Goal: Find specific page/section: Find specific page/section

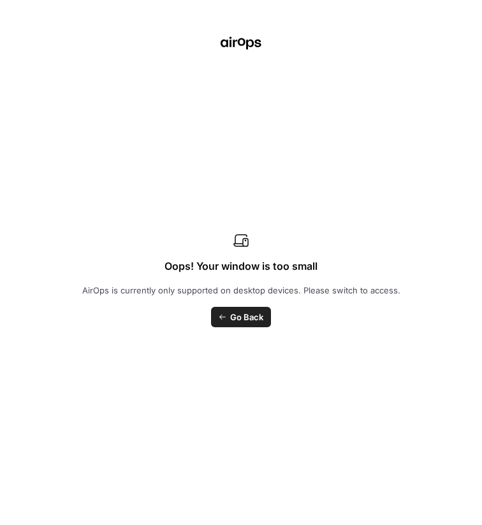
click at [227, 151] on div "Oops! Your window is too small AirOps is currently only supported on desktop de…" at bounding box center [241, 262] width 482 height 525
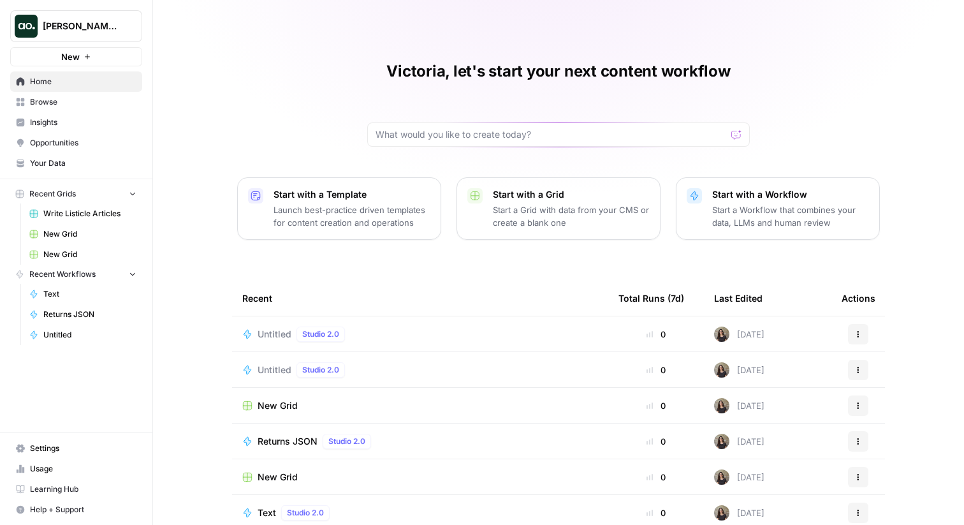
click at [41, 117] on span "Insights" at bounding box center [83, 122] width 106 height 11
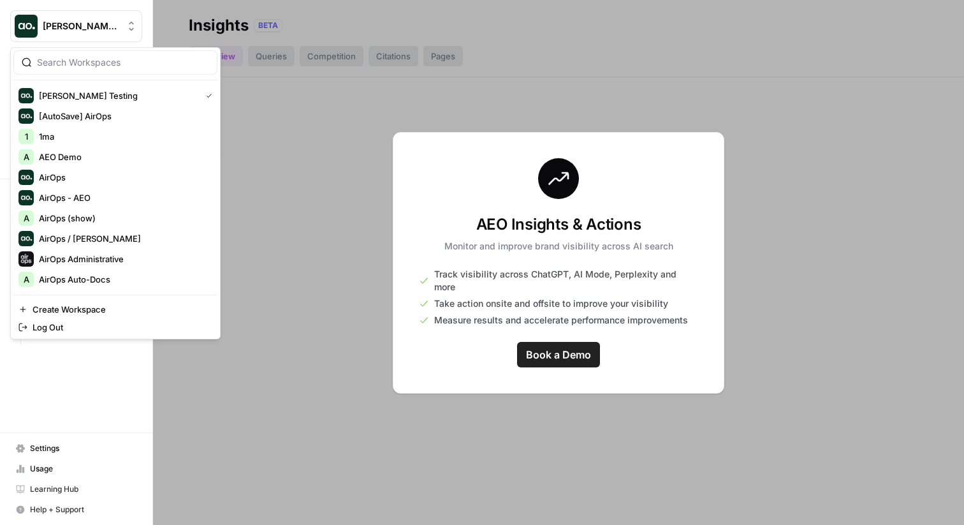
click at [75, 20] on span "[PERSON_NAME] Testing" at bounding box center [81, 26] width 77 height 13
click at [86, 66] on input "search" at bounding box center [123, 62] width 172 height 13
type input "[PERSON_NAME]"
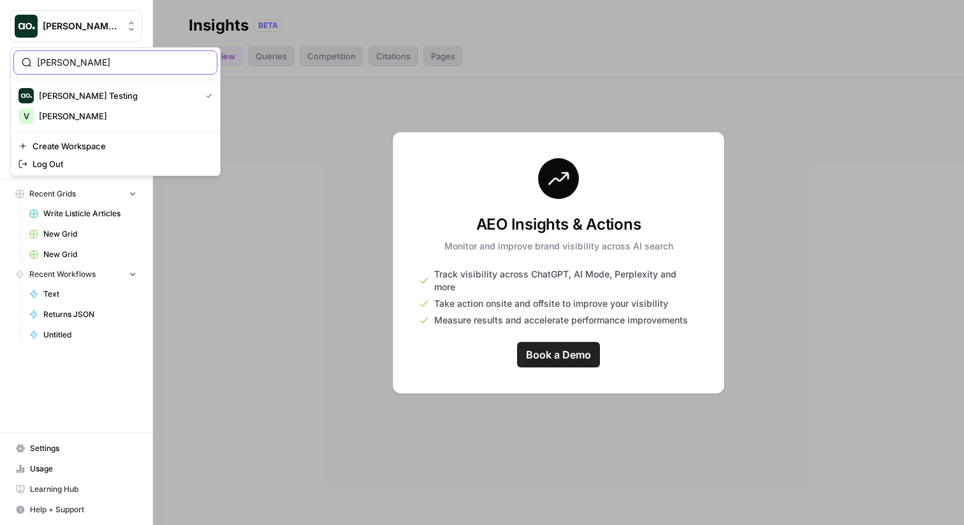
click at [67, 62] on input "[PERSON_NAME]" at bounding box center [123, 62] width 172 height 13
type input "di"
click at [61, 99] on span "[PERSON_NAME] Test" at bounding box center [123, 95] width 168 height 13
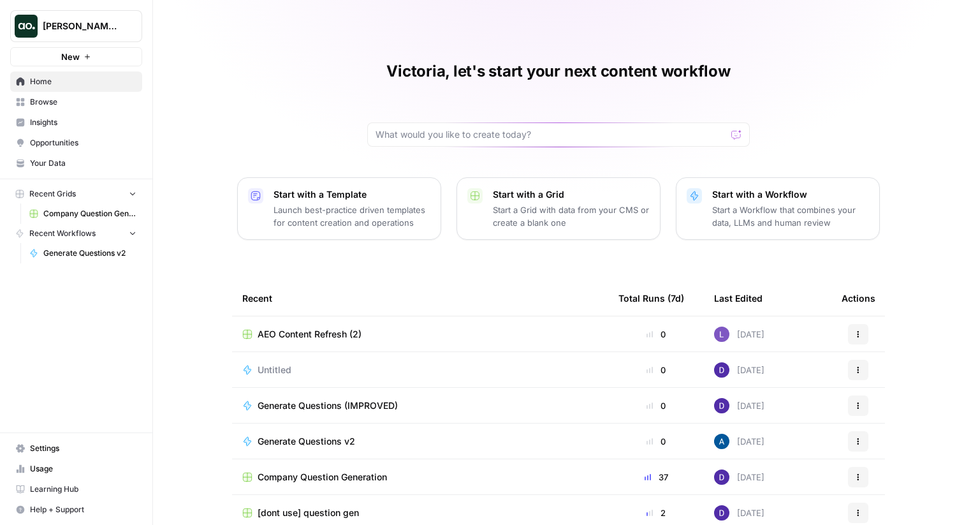
scroll to position [15, 0]
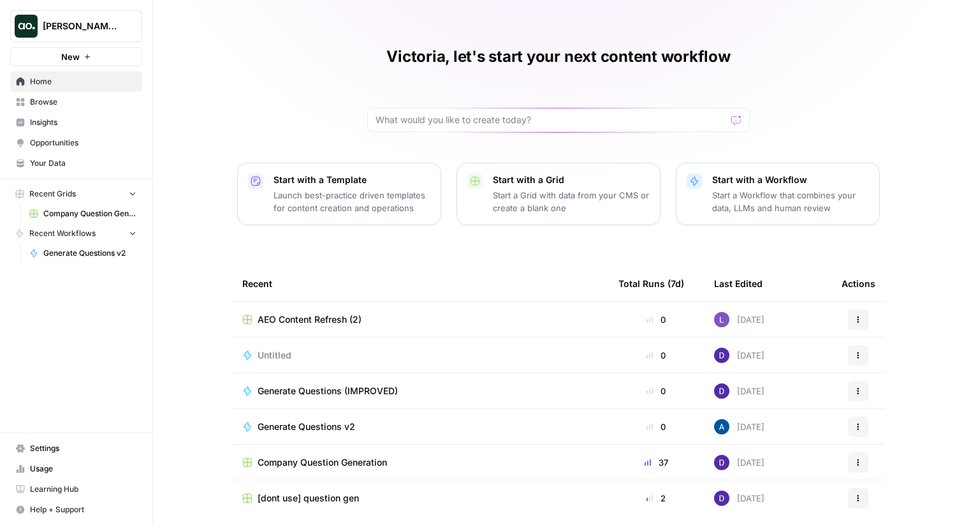
click at [68, 120] on span "Insights" at bounding box center [83, 122] width 106 height 11
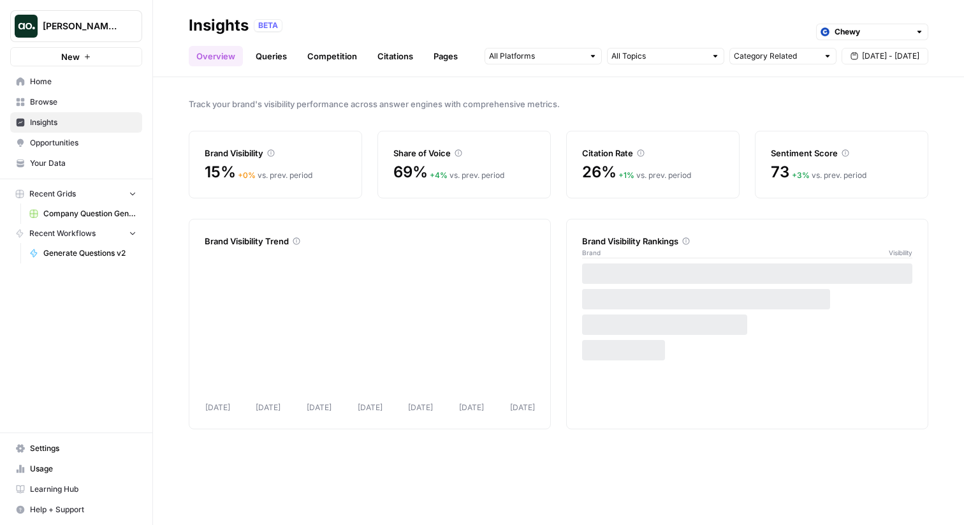
click at [261, 57] on link "Queries" at bounding box center [271, 56] width 47 height 20
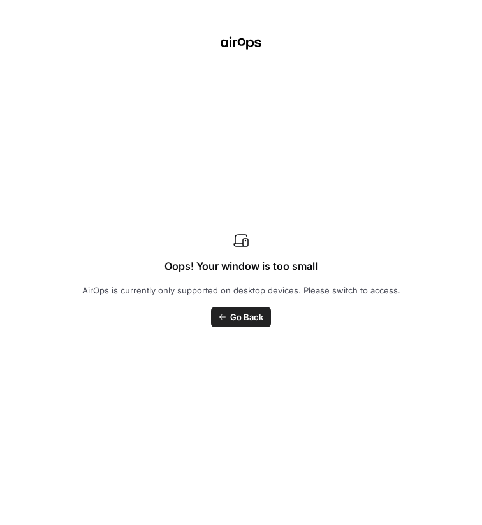
scroll to position [67, 0]
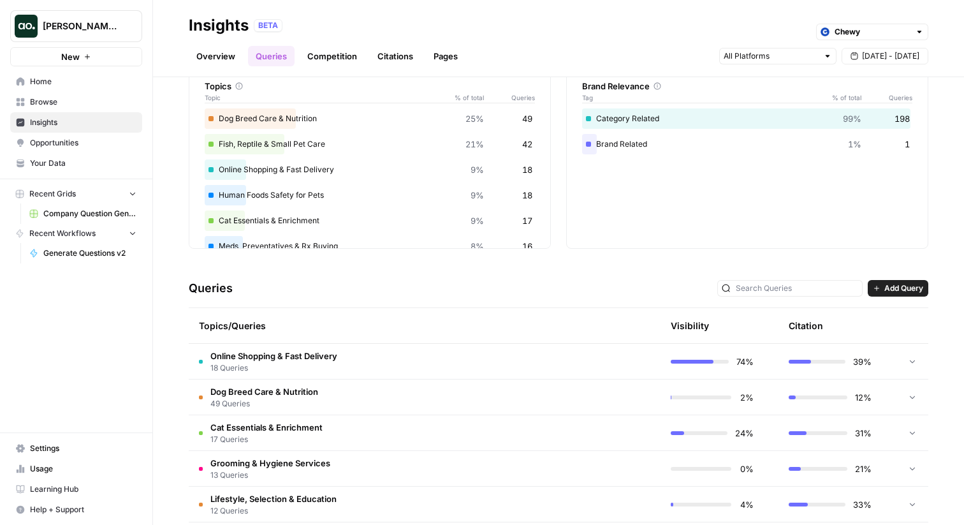
click at [415, 363] on td "Online Shopping & Fast Delivery 18 Queries" at bounding box center [364, 361] width 351 height 35
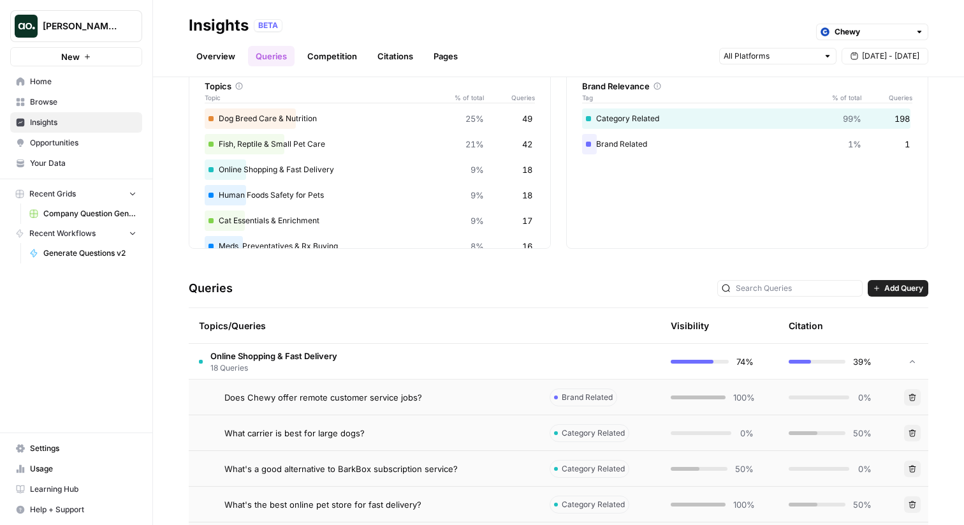
scroll to position [80, 0]
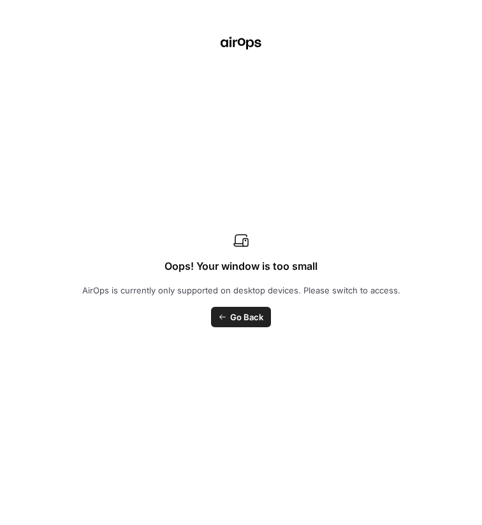
click at [226, 171] on div "Oops! Your window is too small AirOps is currently only supported on desktop de…" at bounding box center [241, 262] width 482 height 525
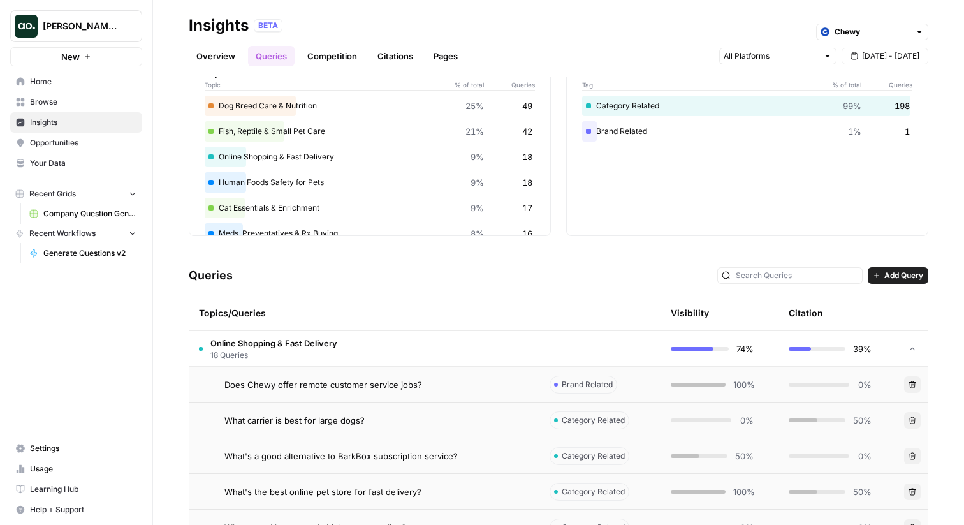
scroll to position [67, 0]
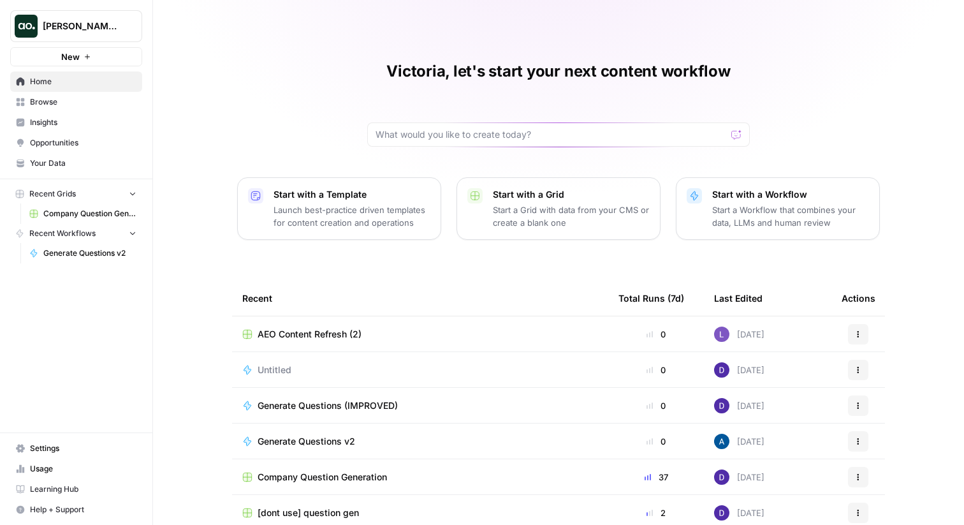
click at [57, 115] on link "Insights" at bounding box center [76, 122] width 132 height 20
